Goal: Task Accomplishment & Management: Manage account settings

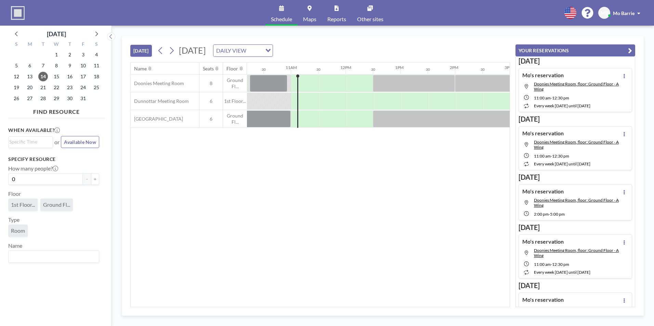
scroll to position [0, 574]
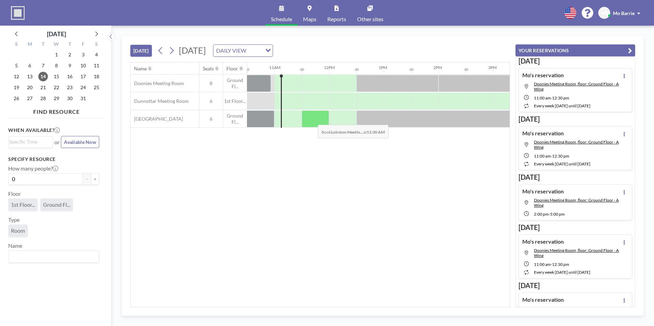
click at [312, 120] on div at bounding box center [315, 118] width 27 height 17
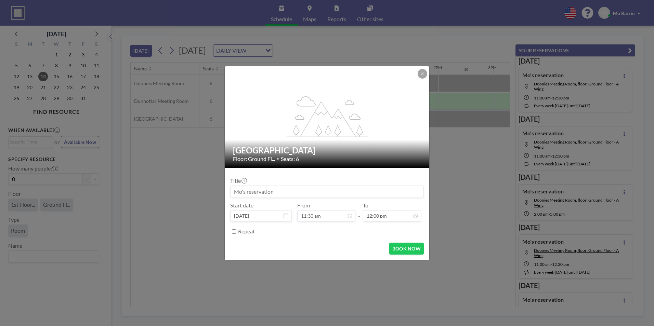
scroll to position [292, 0]
click at [408, 248] on button "BOOK NOW" at bounding box center [406, 249] width 35 height 12
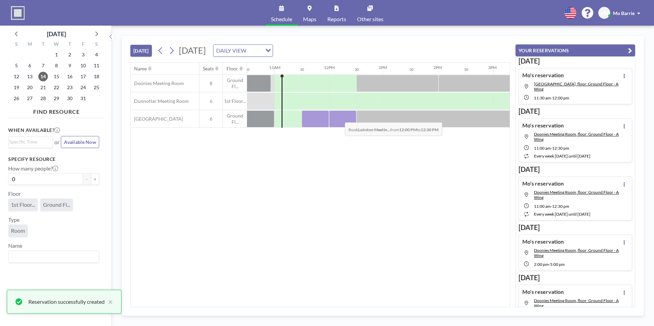
click at [339, 117] on div at bounding box center [342, 118] width 27 height 17
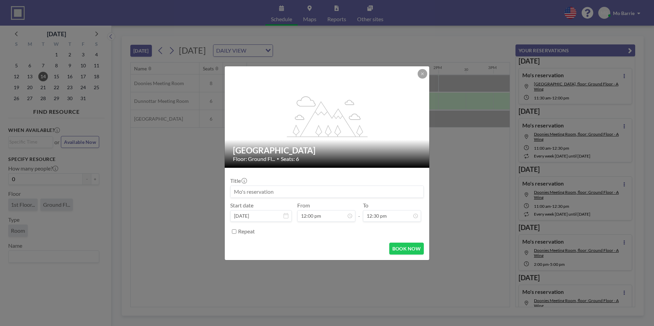
drag, startPoint x: 414, startPoint y: 296, endPoint x: 410, endPoint y: 288, distance: 9.2
click at [413, 296] on div "flex-grow: 1.2; [GEOGRAPHIC_DATA] Floor: Ground Fl... • Seats: 6 Title Start da…" at bounding box center [327, 163] width 654 height 326
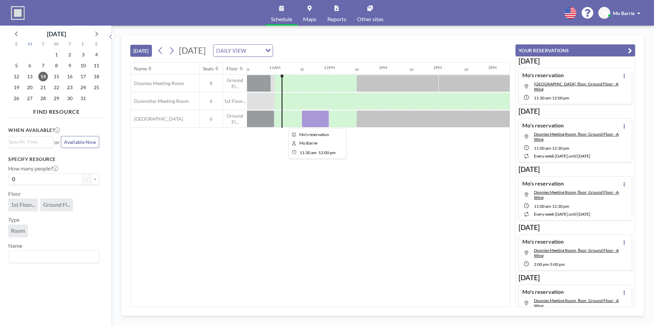
click at [312, 118] on div at bounding box center [315, 118] width 27 height 17
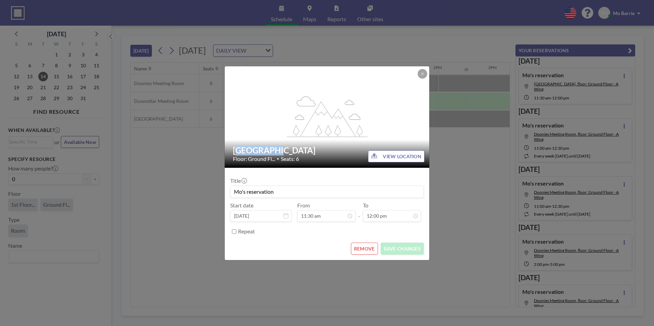
click at [312, 118] on icon "flex-grow: 1.2;" at bounding box center [327, 116] width 82 height 41
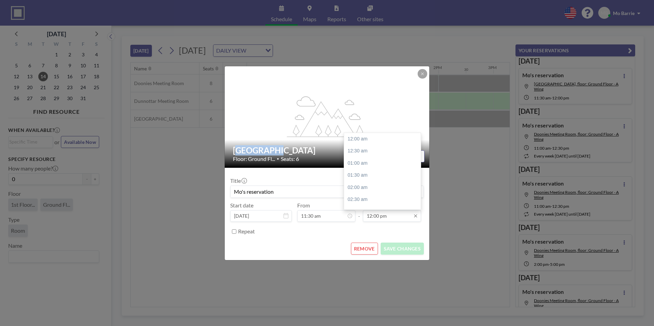
scroll to position [292, 0]
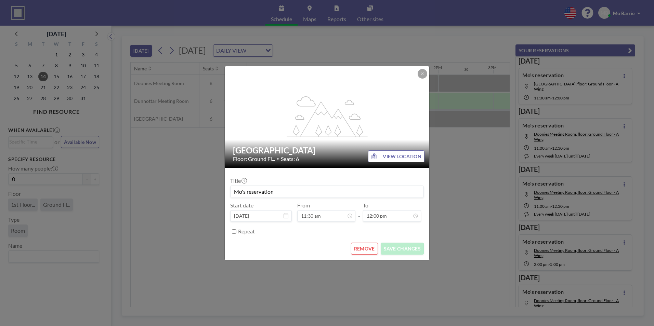
drag, startPoint x: 308, startPoint y: 243, endPoint x: 312, endPoint y: 243, distance: 3.4
click at [309, 243] on div "REMOVE SAVE CHANGES" at bounding box center [327, 249] width 194 height 12
click at [399, 272] on div "flex-grow: 1.2; [GEOGRAPHIC_DATA] Floor: Ground Fl... • Seats: 6 VIEW LOCATION …" at bounding box center [327, 163] width 654 height 326
